Goal: Task Accomplishment & Management: Manage account settings

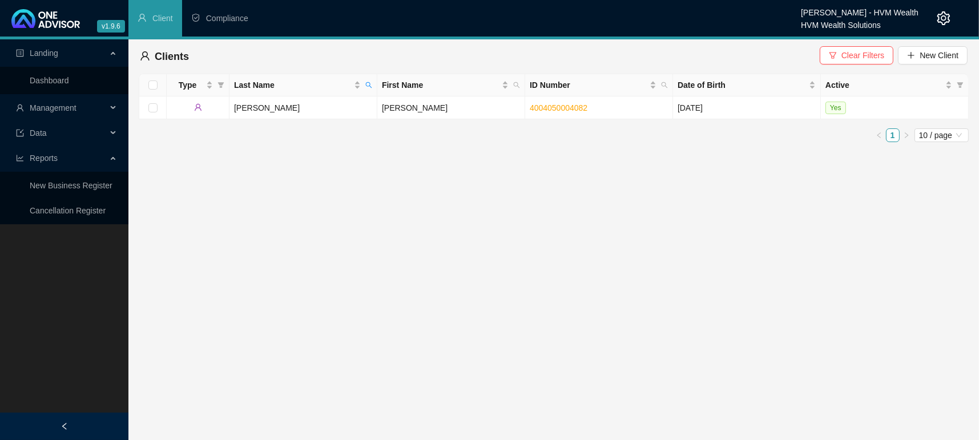
click at [928, 42] on div "Clients Clear Filters New Client" at bounding box center [554, 56] width 830 height 34
click at [812, 57] on div "Clients Clear Filters New Client" at bounding box center [554, 56] width 828 height 25
click at [856, 54] on span "Clear Filters" at bounding box center [863, 55] width 43 height 13
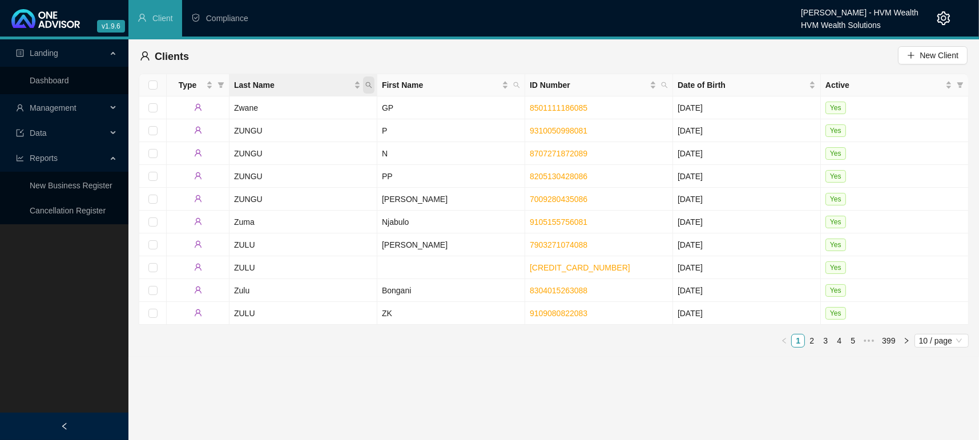
click at [370, 90] on span "Last Name" at bounding box center [368, 85] width 11 height 17
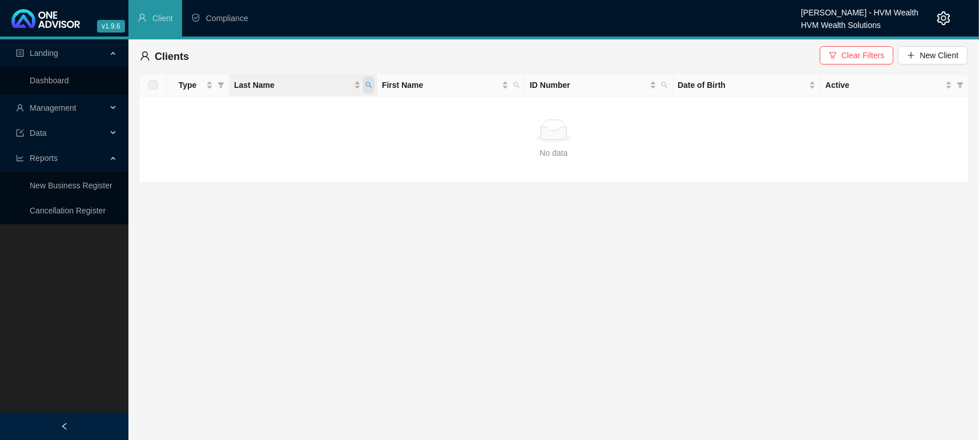
click at [366, 90] on span "Last Name" at bounding box center [368, 85] width 11 height 17
click at [346, 101] on input "Buitendagh" at bounding box center [316, 109] width 107 height 18
type input "Buitendag"
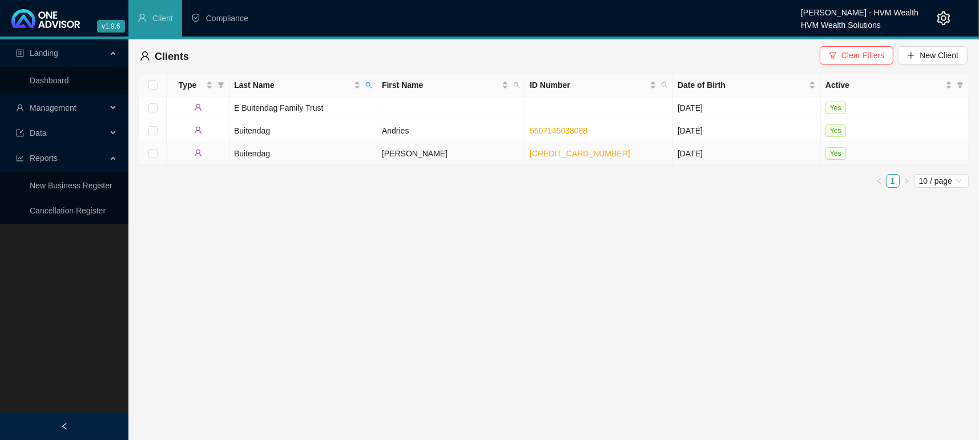
click at [226, 154] on td at bounding box center [198, 153] width 63 height 23
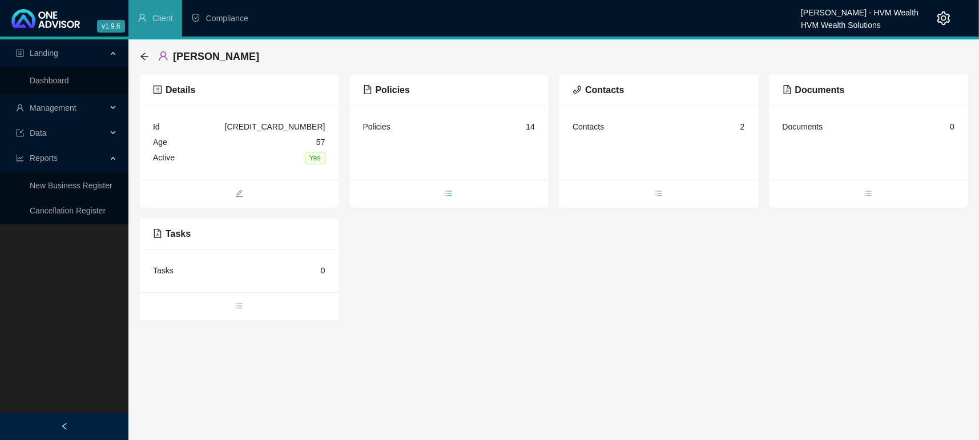
click at [450, 190] on icon "bars" at bounding box center [449, 194] width 8 height 8
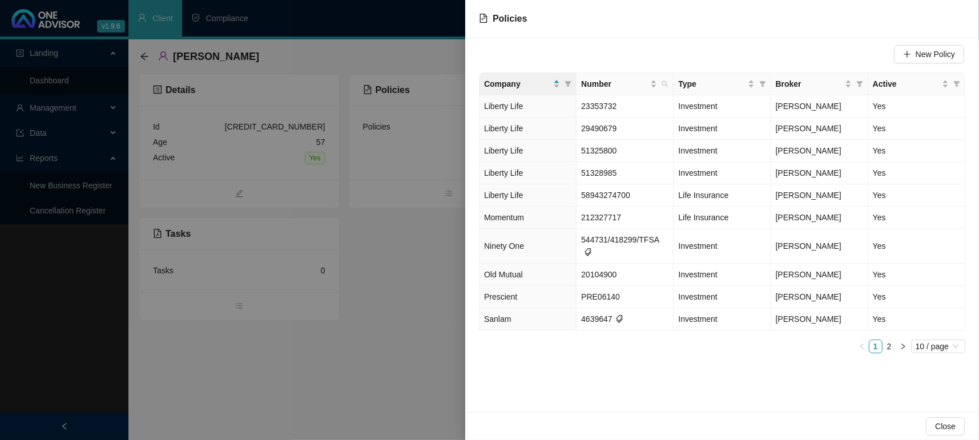
click at [633, 369] on div "New Policy Company Number Type Broker Active Liberty Life 23353732 Investment […" at bounding box center [722, 225] width 514 height 374
click at [508, 289] on td "Prescient" at bounding box center [528, 297] width 97 height 22
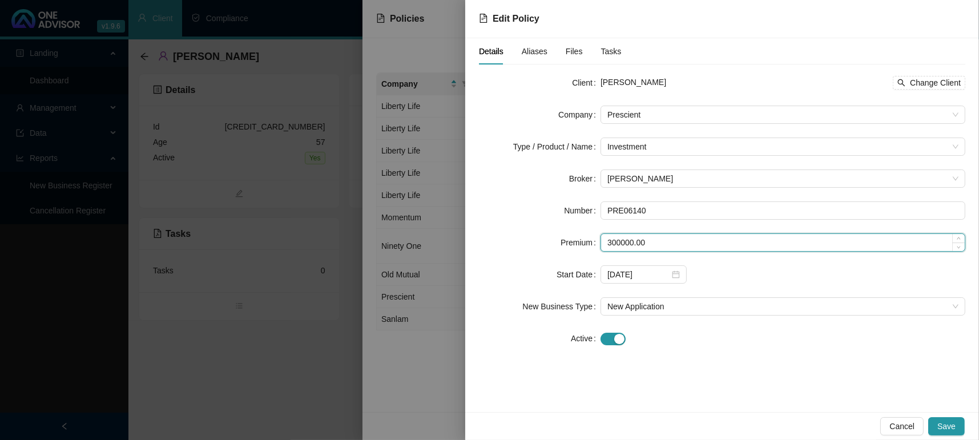
click at [659, 240] on input "300000.00" at bounding box center [783, 242] width 364 height 17
drag, startPoint x: 659, startPoint y: 240, endPoint x: 407, endPoint y: 239, distance: 252.4
click at [407, 239] on div "Edit Policy Details Aliases Files Tasks Client [PERSON_NAME] Change Client Comp…" at bounding box center [489, 220] width 979 height 440
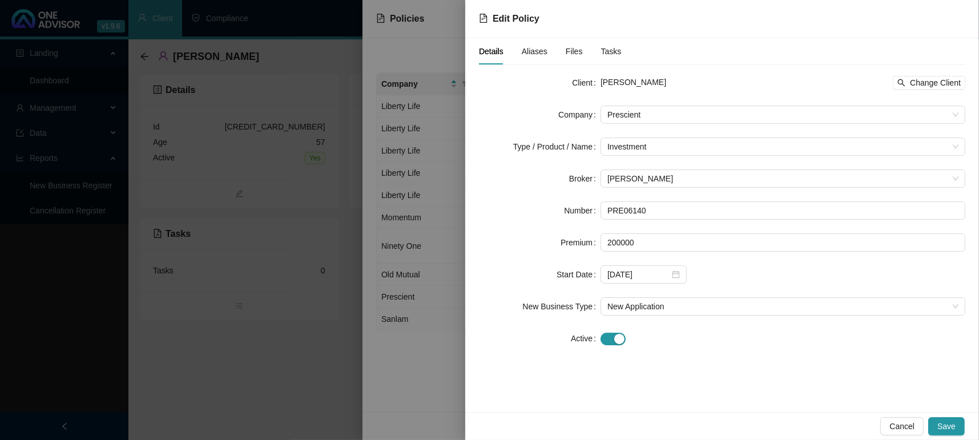
type input "200000.00"
click at [689, 273] on div "[DATE]" at bounding box center [783, 274] width 365 height 18
click at [678, 269] on div "[DATE]" at bounding box center [643, 274] width 73 height 13
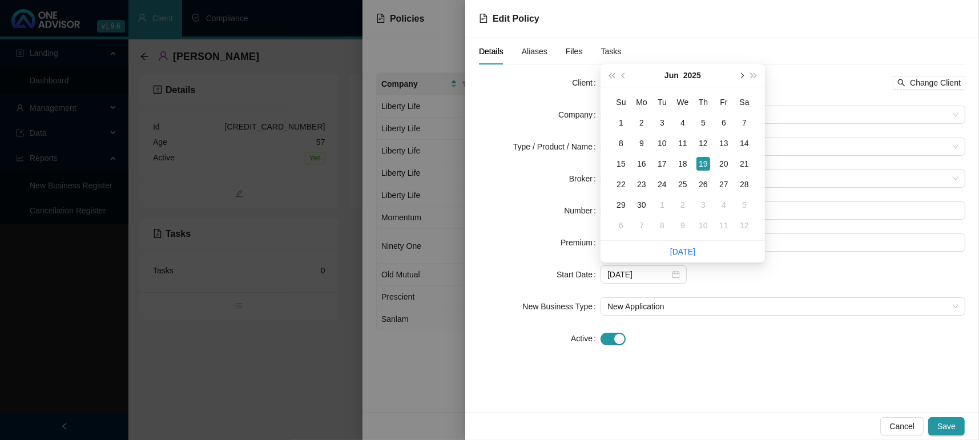
click at [739, 74] on span "next-year" at bounding box center [741, 76] width 6 height 6
click at [623, 72] on button "prev-year" at bounding box center [624, 75] width 13 height 23
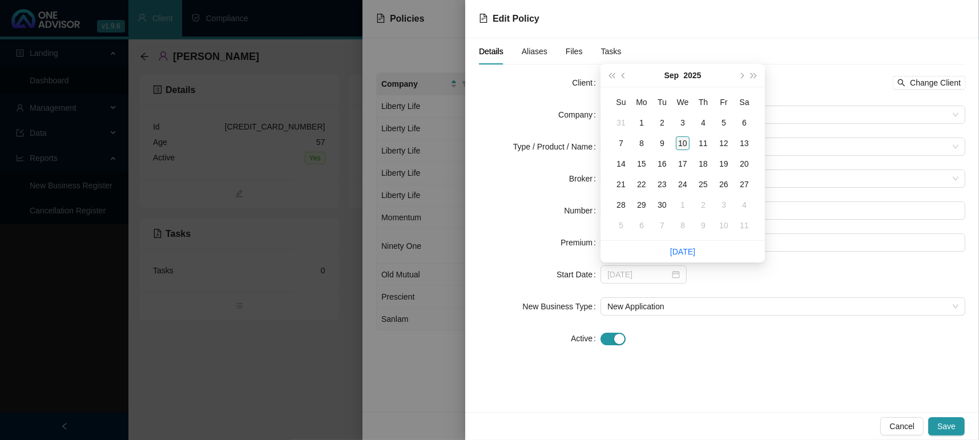
type input "[DATE]"
click at [685, 146] on div "10" at bounding box center [683, 143] width 14 height 14
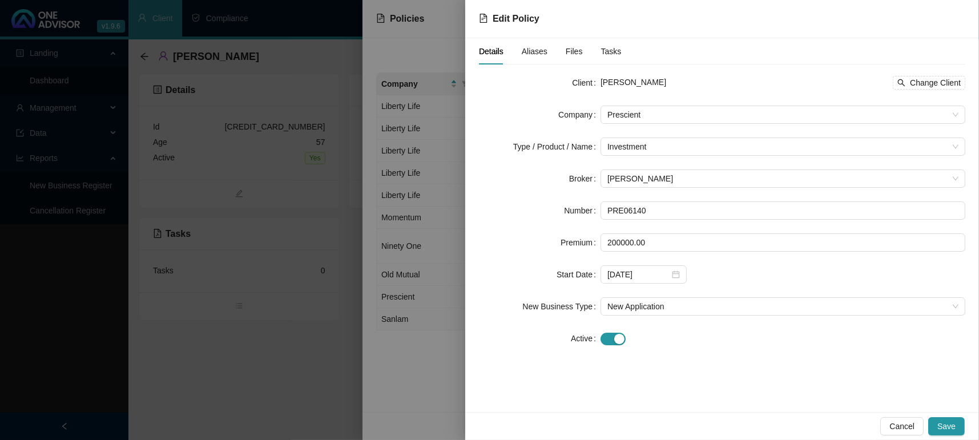
click at [629, 369] on div "Details Aliases Files Tasks Client [PERSON_NAME] Change Client Company Prescien…" at bounding box center [722, 225] width 514 height 374
click at [642, 292] on form "Client [PERSON_NAME] Change Client Company Prescient Type / Product / Name Inve…" at bounding box center [722, 211] width 486 height 274
click at [637, 303] on span "New Application" at bounding box center [782, 306] width 351 height 17
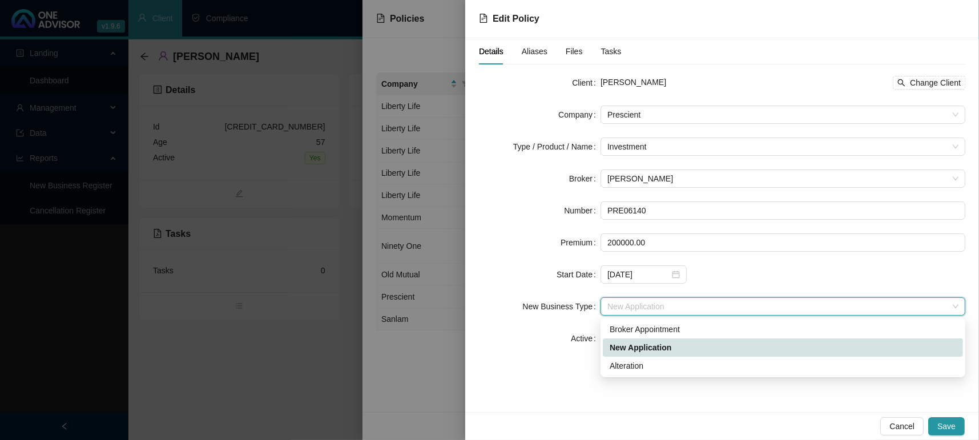
click at [654, 368] on div "Alteration" at bounding box center [783, 366] width 347 height 13
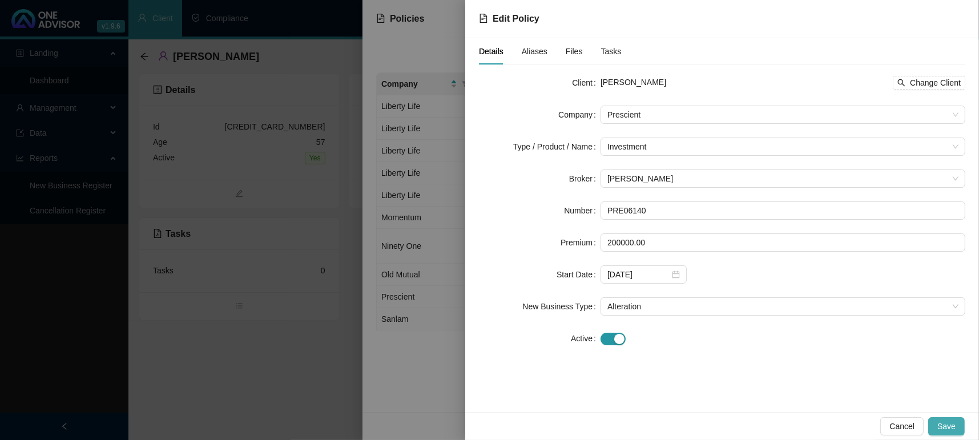
click at [944, 421] on span "Save" at bounding box center [946, 426] width 18 height 13
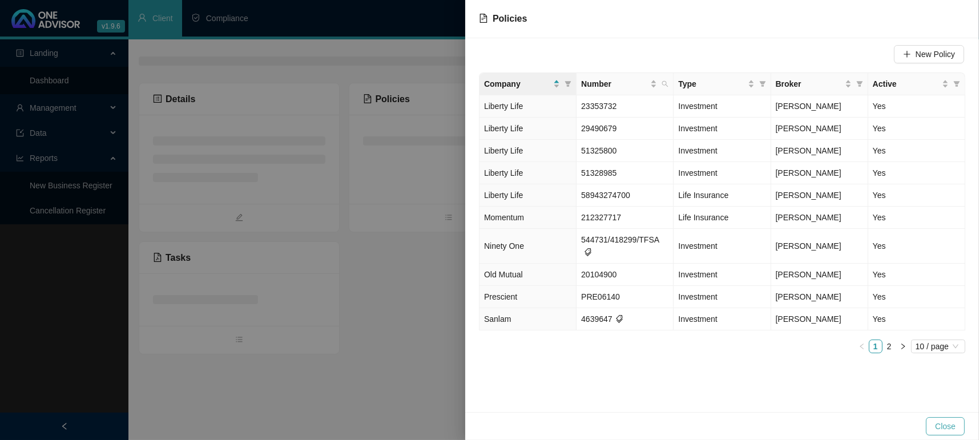
click at [945, 430] on span "Close" at bounding box center [945, 426] width 21 height 13
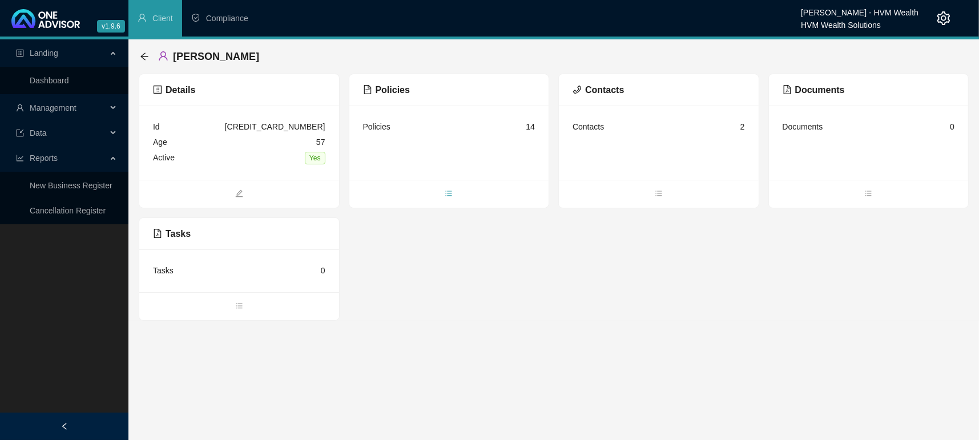
click at [441, 189] on span "bars" at bounding box center [449, 194] width 200 height 13
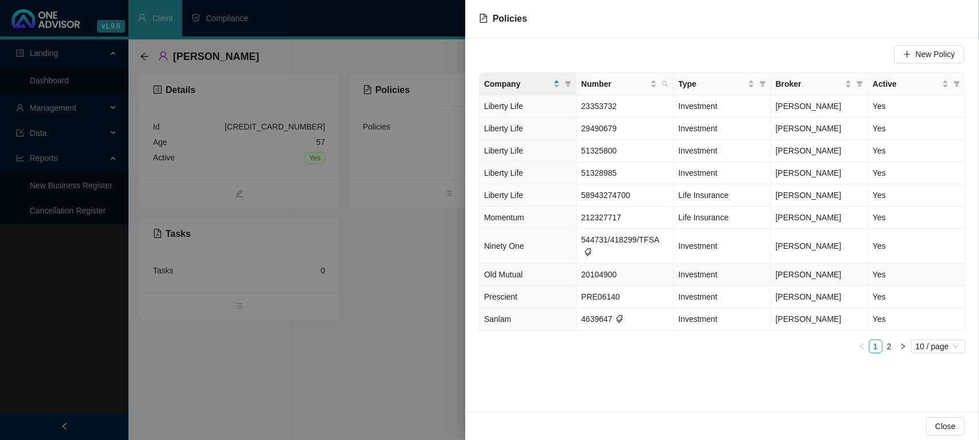
click at [506, 270] on span "Old Mutual" at bounding box center [503, 274] width 39 height 9
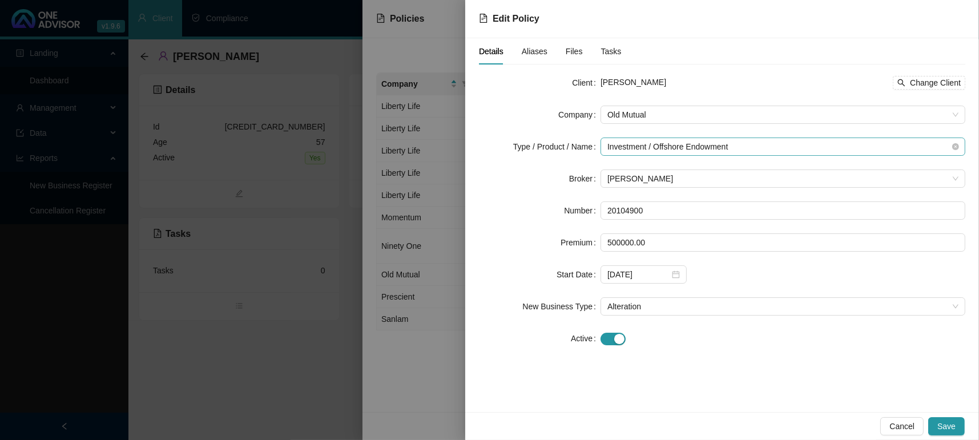
click at [699, 148] on span "Investment / Offshore Endowment" at bounding box center [782, 146] width 351 height 17
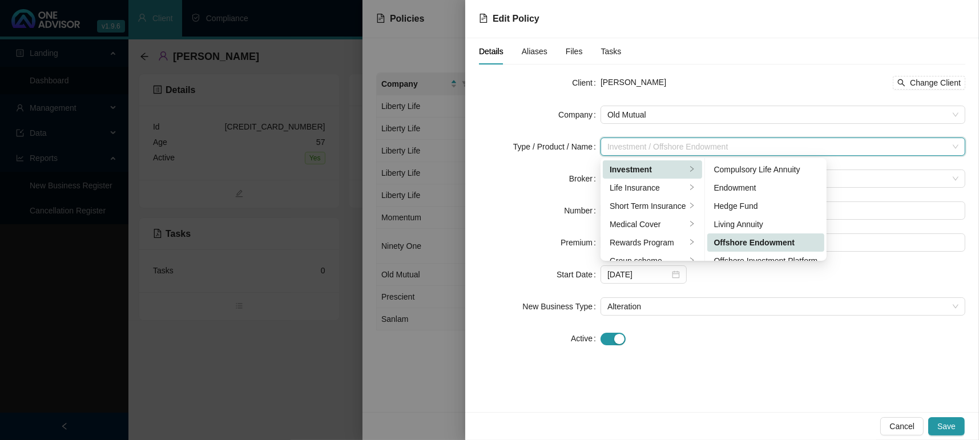
click at [761, 245] on div "Offshore Endowment" at bounding box center [766, 242] width 104 height 13
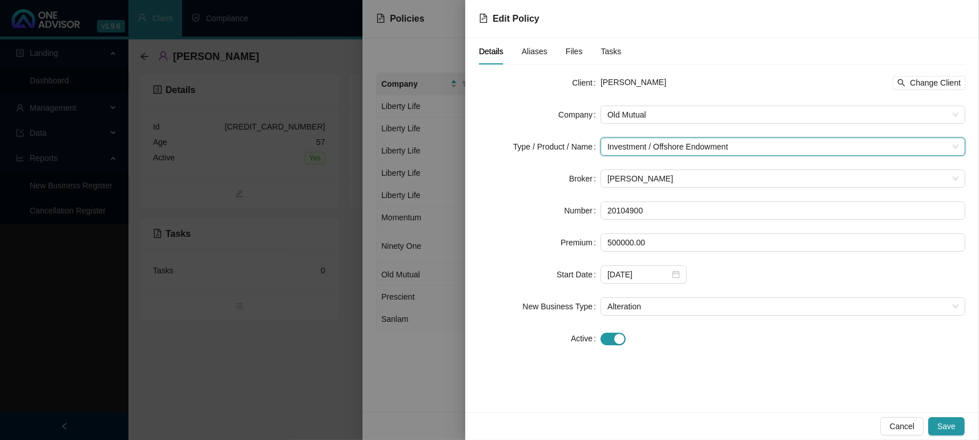
click at [724, 351] on div "Client [PERSON_NAME] Change Client Company Old Mutual Type / Product / Name Inv…" at bounding box center [722, 218] width 486 height 288
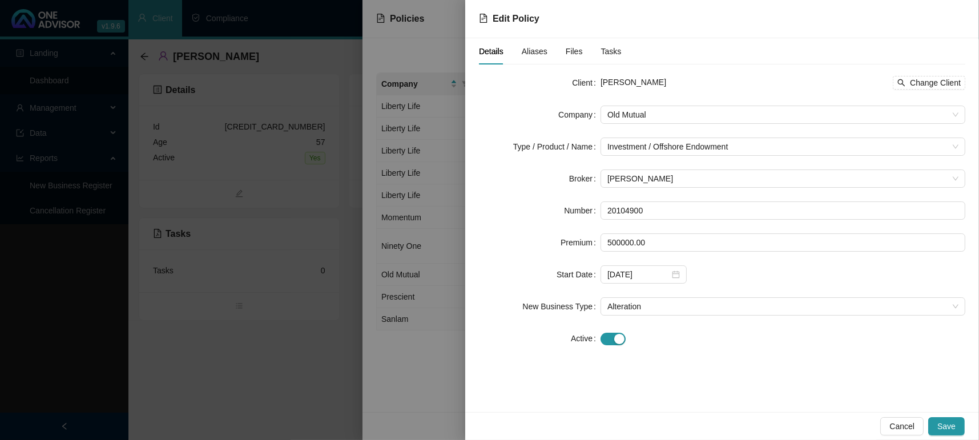
click at [677, 251] on div "500000.00" at bounding box center [783, 243] width 365 height 18
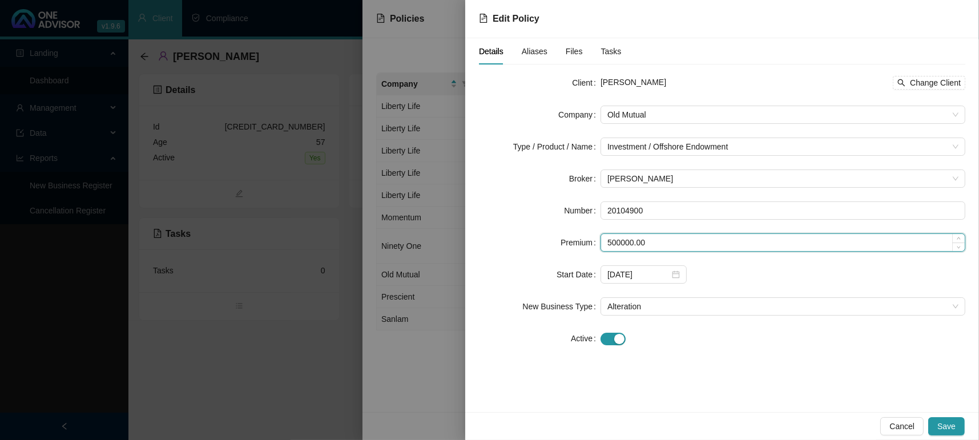
click at [669, 244] on input "500000.00" at bounding box center [783, 242] width 364 height 17
drag, startPoint x: 669, startPoint y: 244, endPoint x: 513, endPoint y: 264, distance: 157.2
click at [513, 264] on form "Client [PERSON_NAME] Change Client Company Old Mutual Type / Product / Name Inv…" at bounding box center [722, 211] width 486 height 274
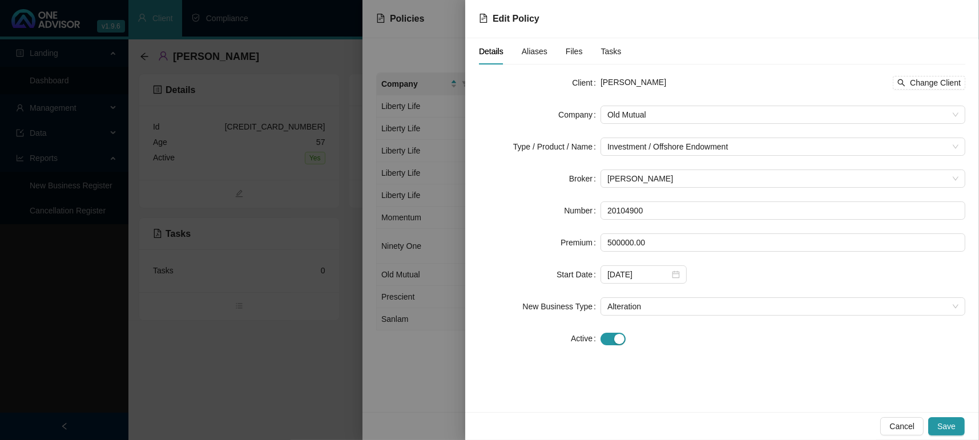
click at [735, 390] on div "Details Aliases Files Tasks Client [PERSON_NAME] Change Client Company Old Mutu…" at bounding box center [722, 225] width 514 height 374
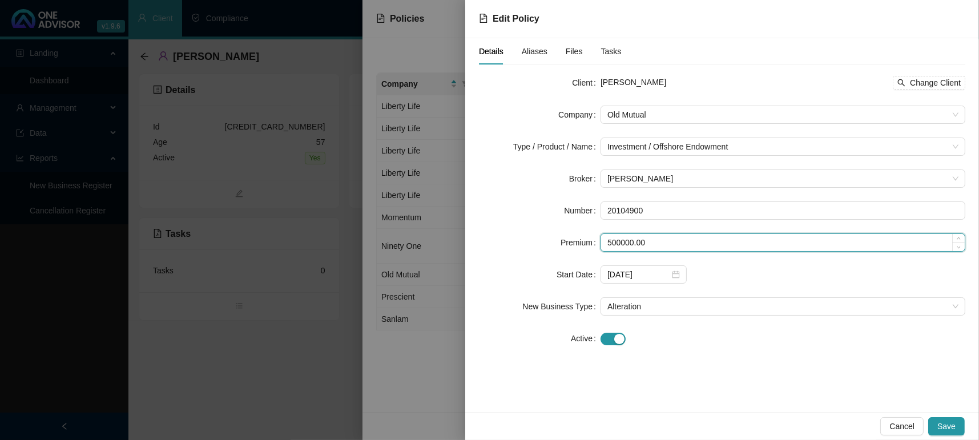
click at [652, 243] on input "500000.00" at bounding box center [783, 242] width 364 height 17
type input "5"
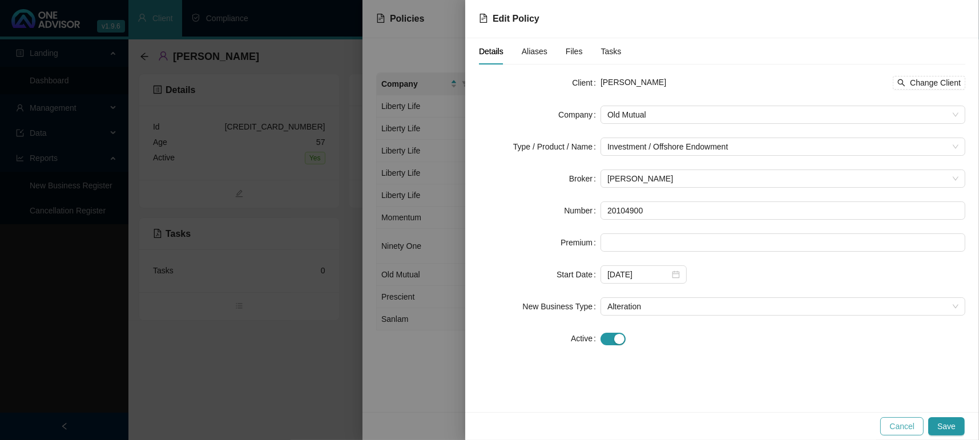
click at [895, 432] on span "Cancel" at bounding box center [902, 426] width 25 height 13
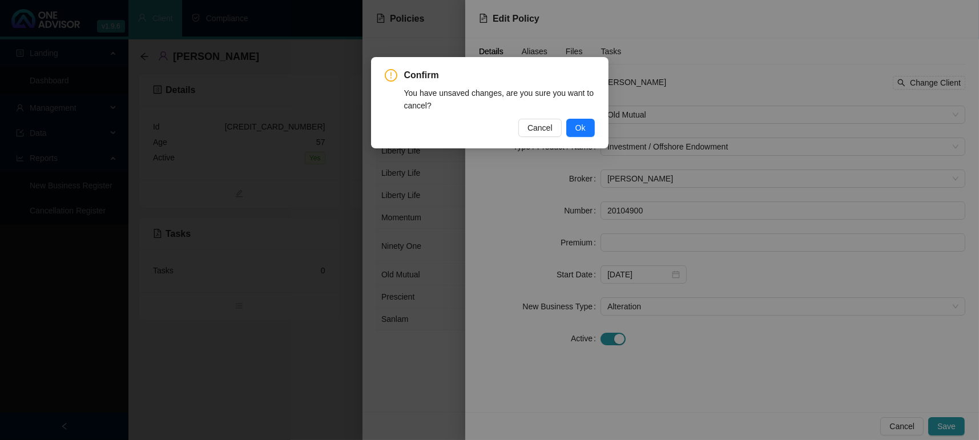
click at [571, 137] on div "Confirm You have unsaved changes, are you sure you want to cancel? Cancel Ok" at bounding box center [490, 102] width 238 height 91
click at [575, 126] on span "Ok" at bounding box center [580, 128] width 10 height 13
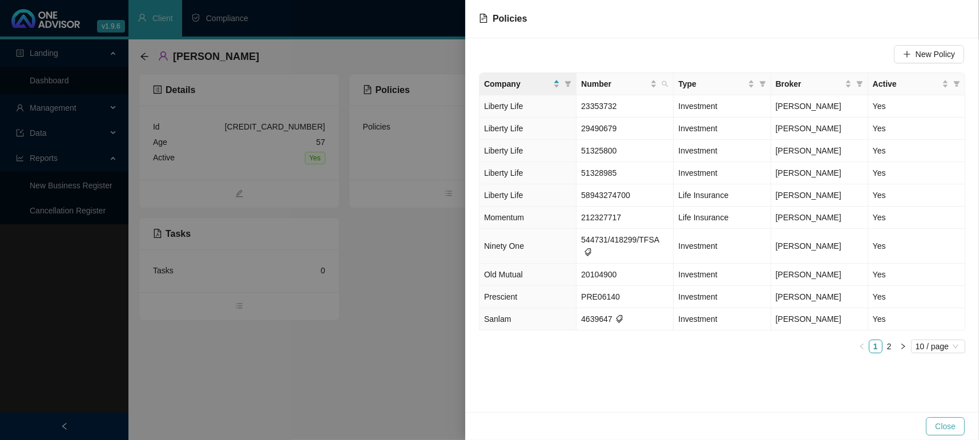
click at [955, 428] on span "Close" at bounding box center [945, 426] width 21 height 13
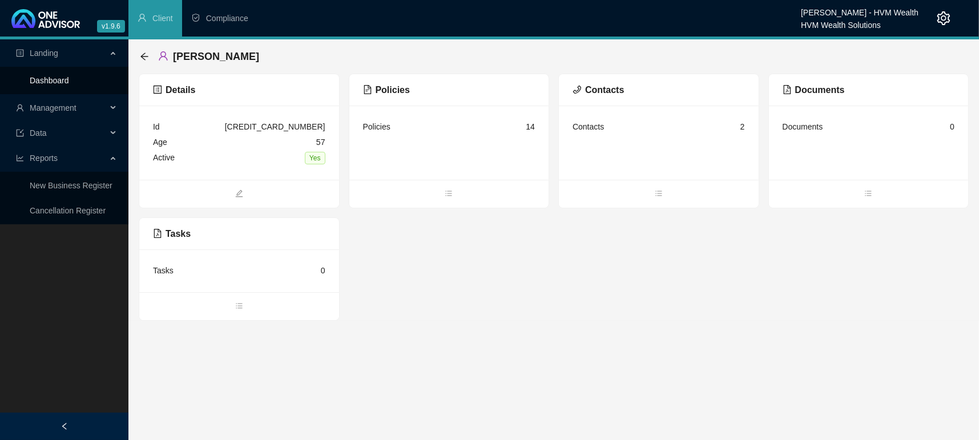
click at [44, 76] on link "Dashboard" at bounding box center [49, 80] width 39 height 9
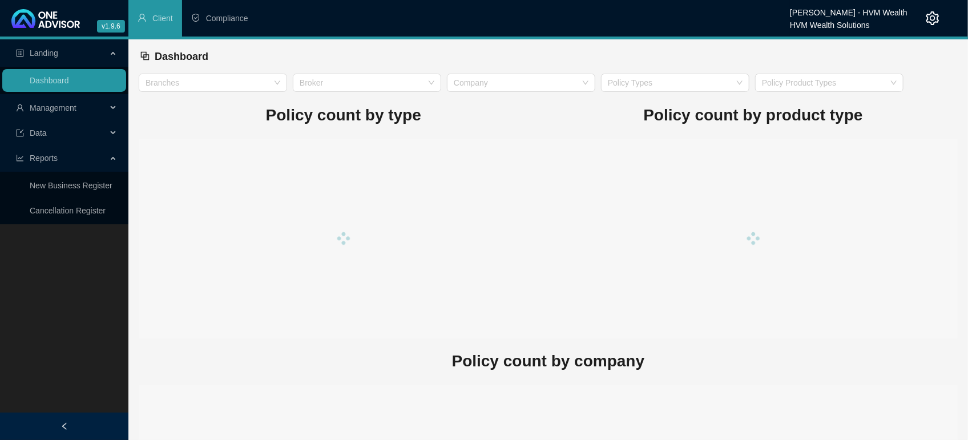
click at [609, 315] on div at bounding box center [754, 239] width 410 height 200
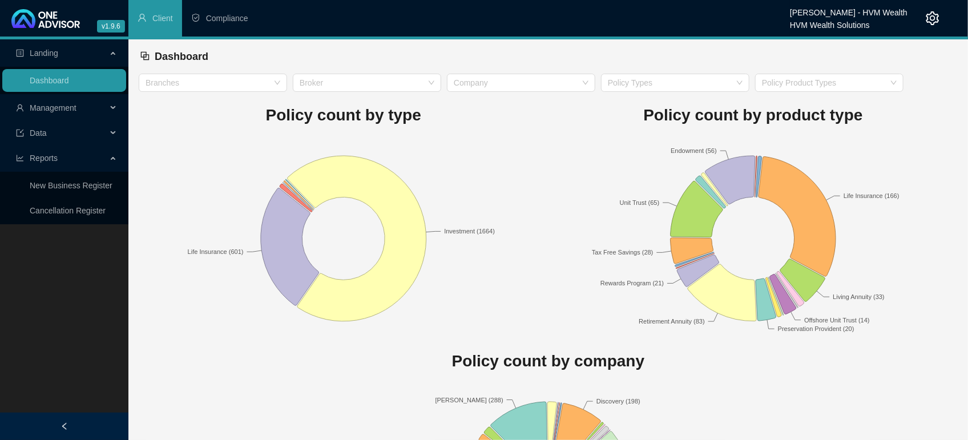
click at [526, 133] on div "Policy count by type Investment (1664) Life Insurance (601)" at bounding box center [344, 215] width 410 height 247
